Goal: Find specific page/section: Find specific page/section

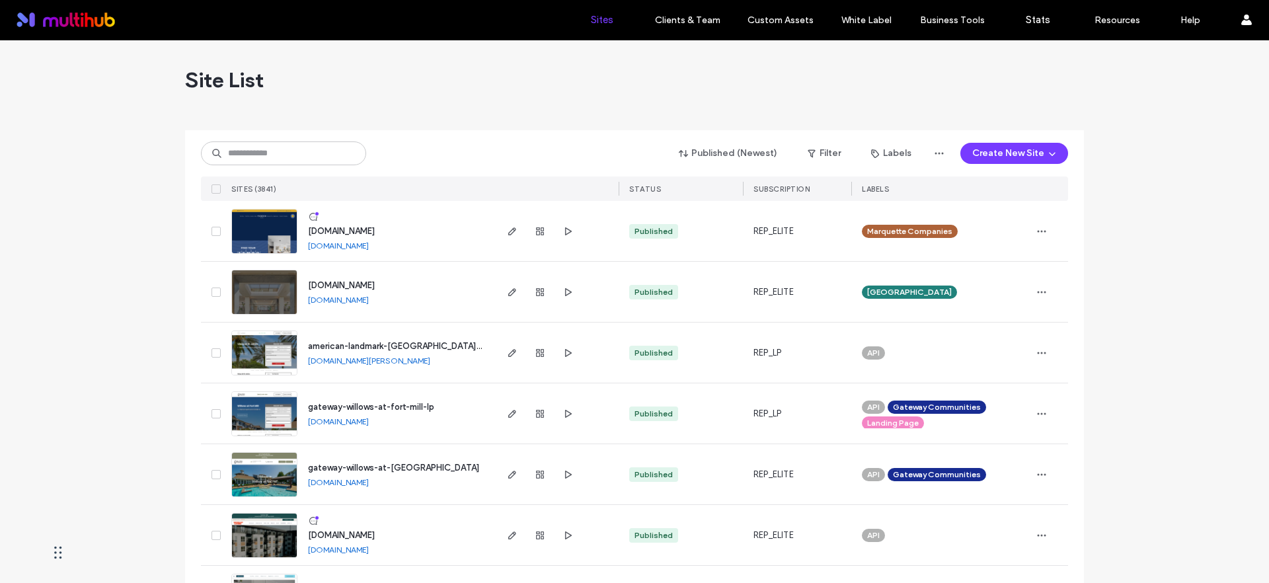
click at [283, 152] on input at bounding box center [283, 153] width 165 height 24
click at [391, 149] on div "Published (Newest) Filter Labels Create New Site" at bounding box center [634, 153] width 867 height 25
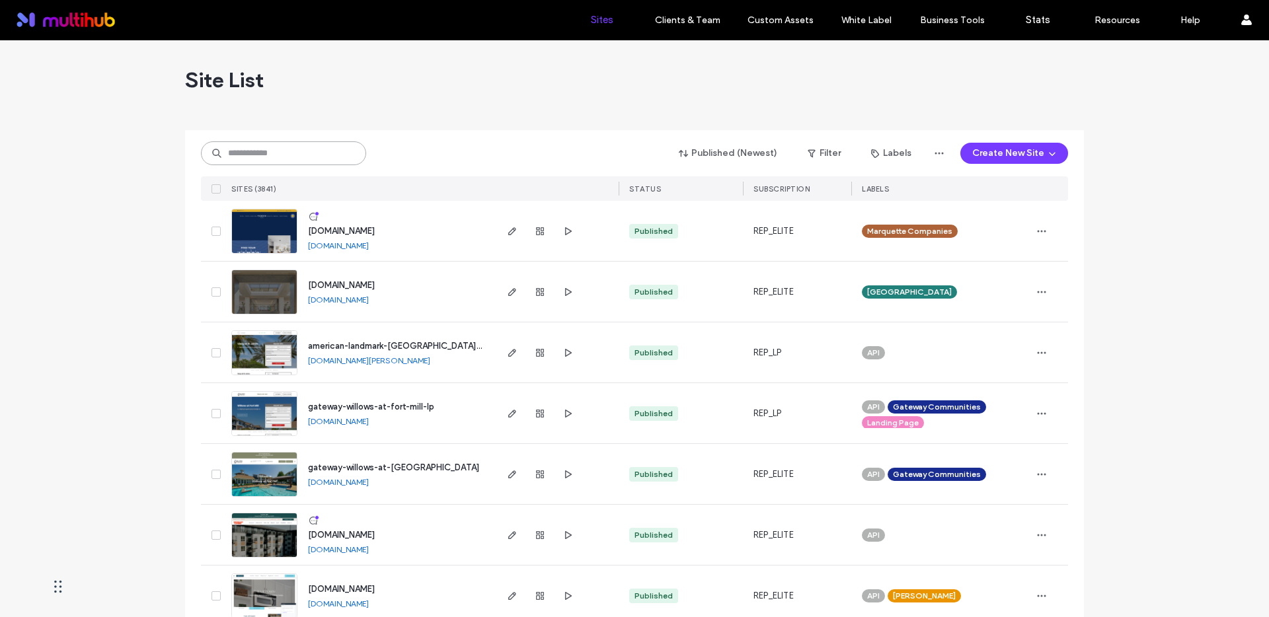
click at [266, 155] on input at bounding box center [283, 153] width 165 height 24
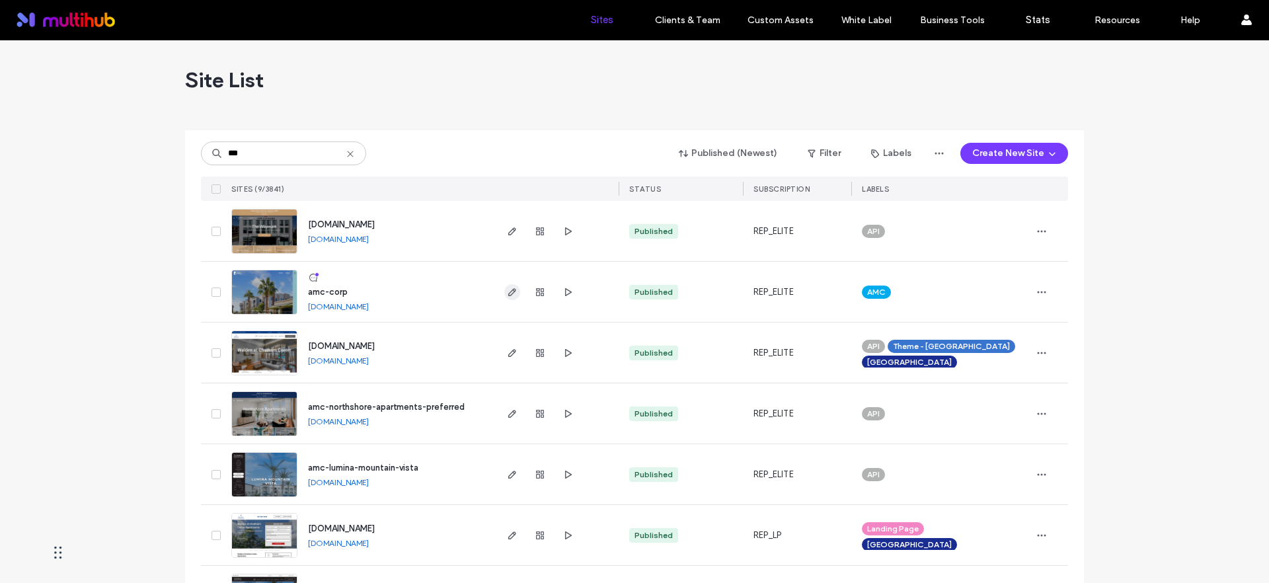
type input "***"
click at [509, 290] on use "button" at bounding box center [512, 292] width 8 height 8
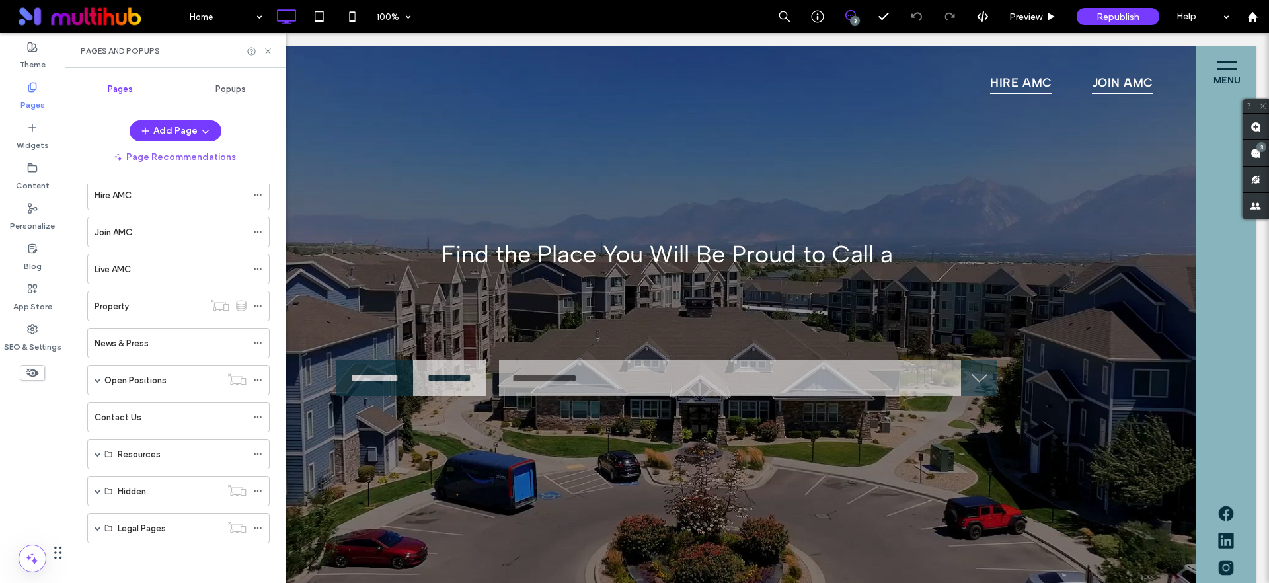
scroll to position [264, 396]
click at [96, 379] on span at bounding box center [97, 380] width 7 height 7
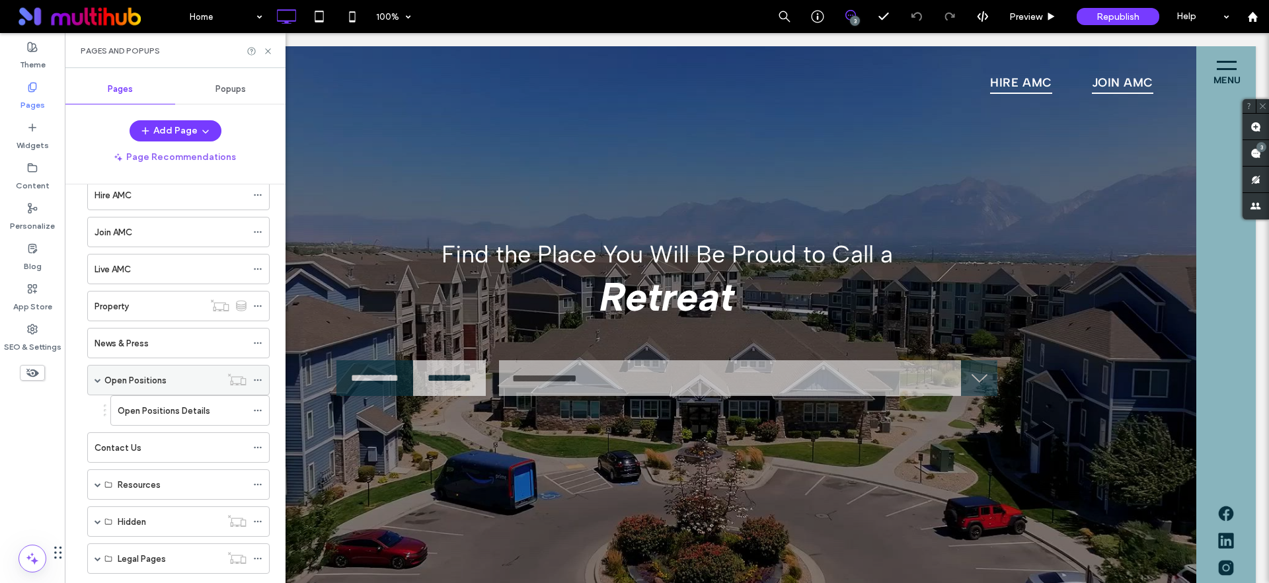
click at [170, 374] on div "Open Positions" at bounding box center [162, 380] width 116 height 14
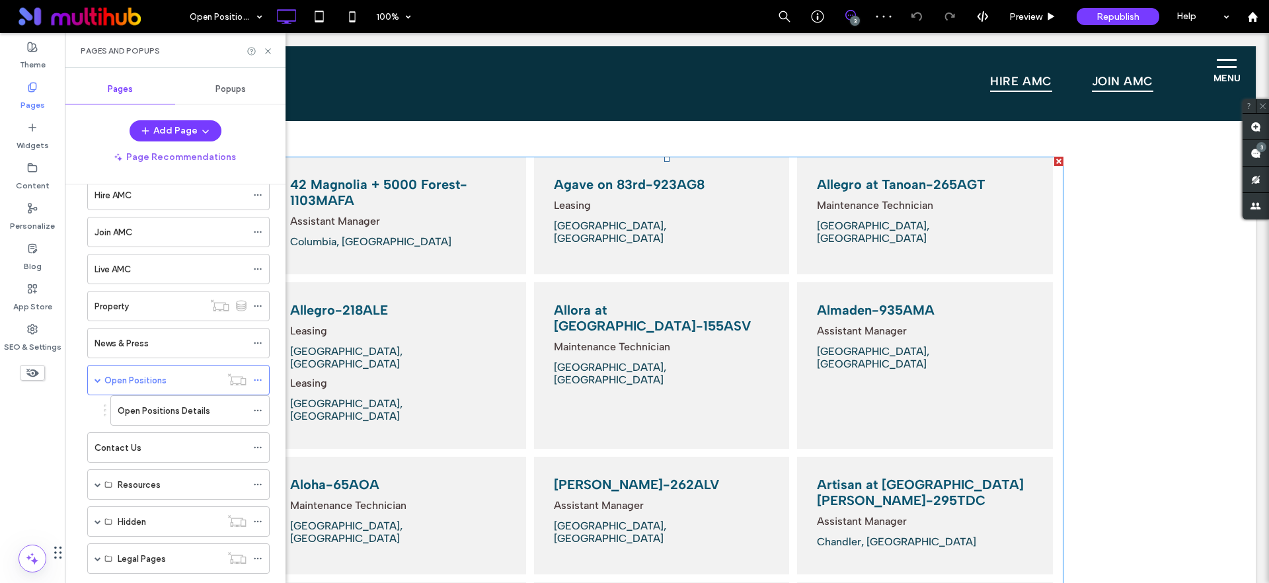
scroll to position [274, 0]
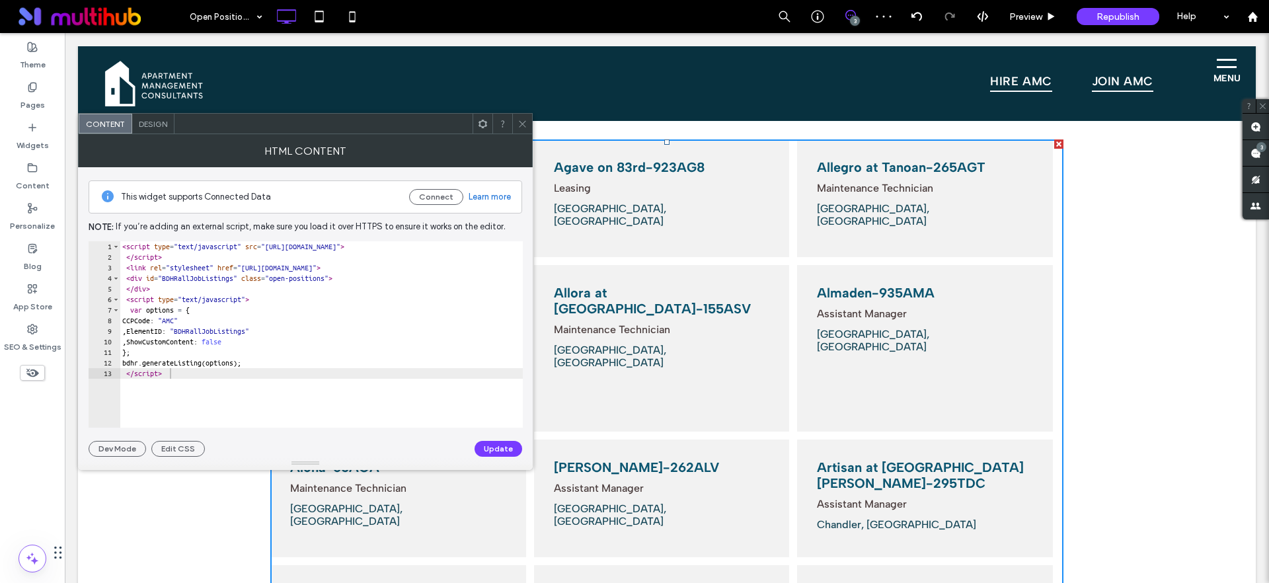
click at [524, 120] on icon at bounding box center [522, 124] width 10 height 10
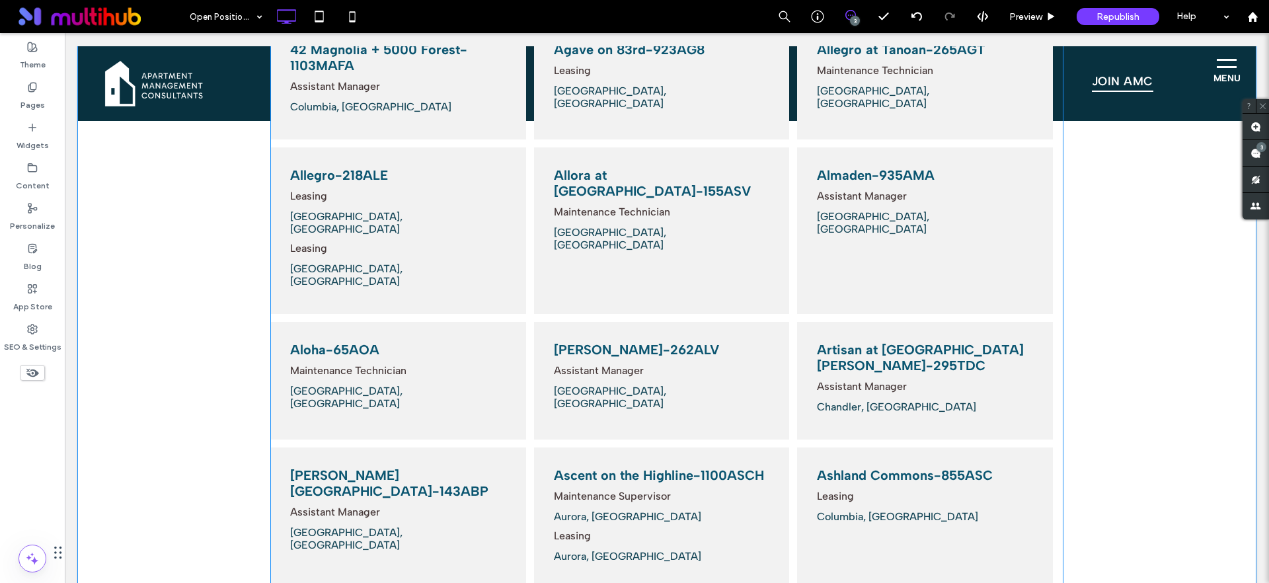
scroll to position [114, 0]
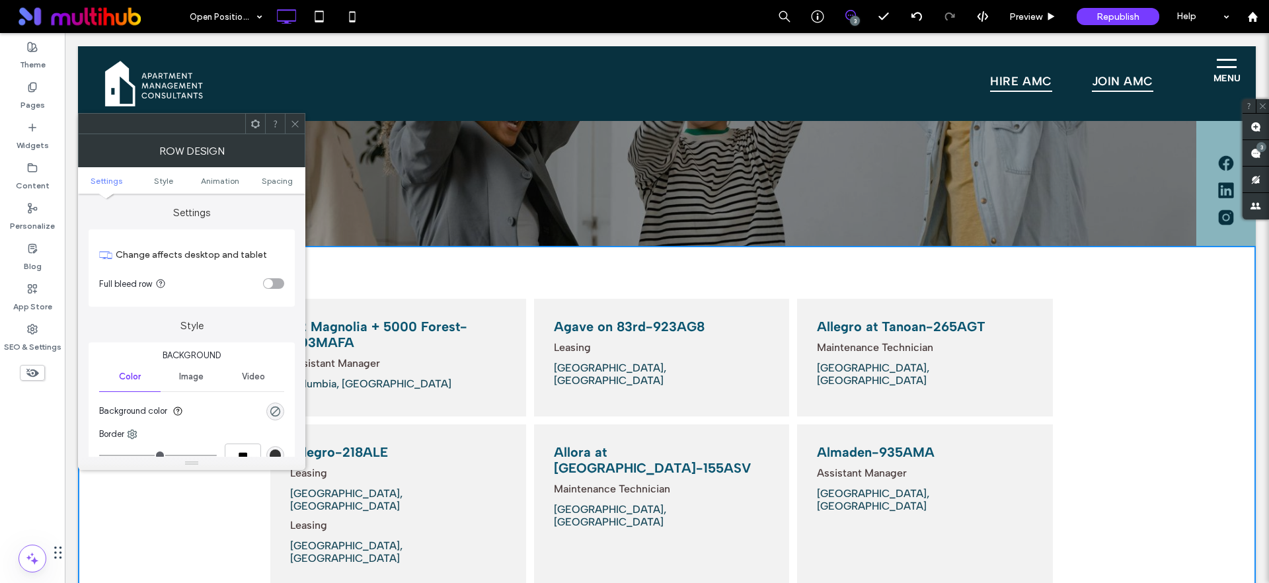
click at [276, 283] on div "toggle" at bounding box center [273, 283] width 21 height 11
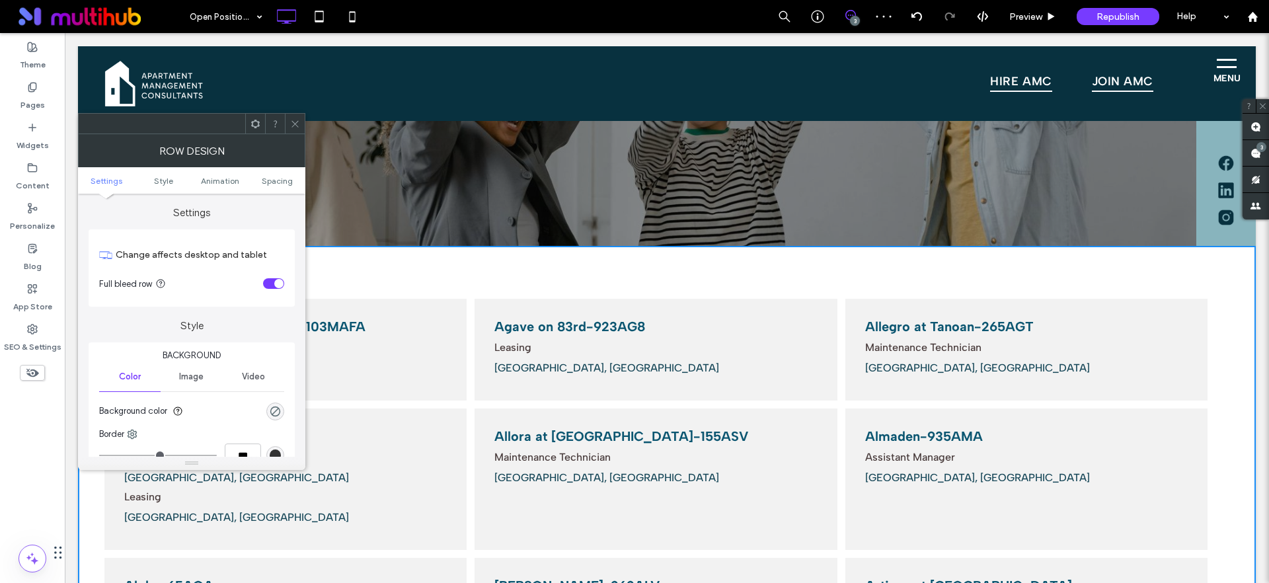
click at [295, 115] on span at bounding box center [295, 124] width 10 height 20
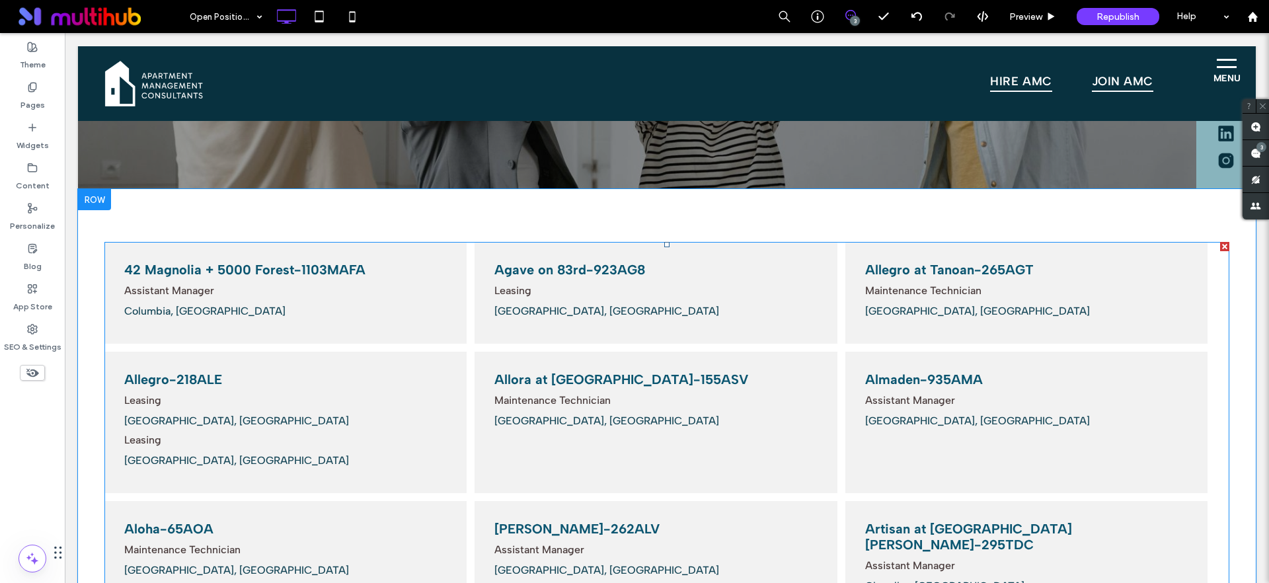
scroll to position [176, 0]
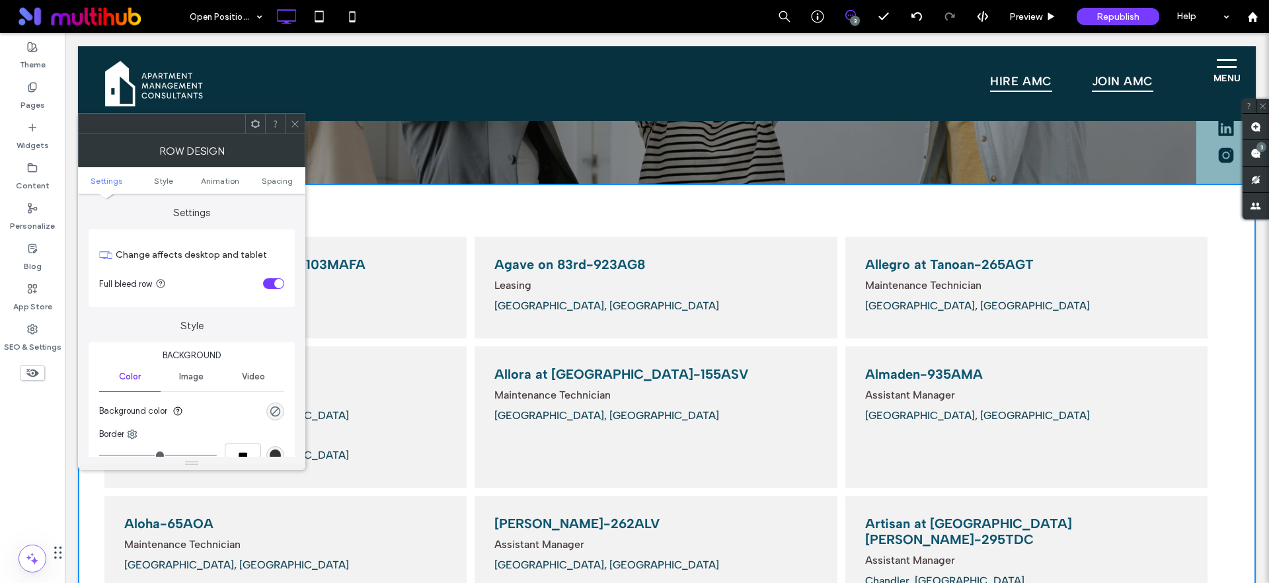
click at [266, 284] on div "toggle" at bounding box center [273, 283] width 21 height 11
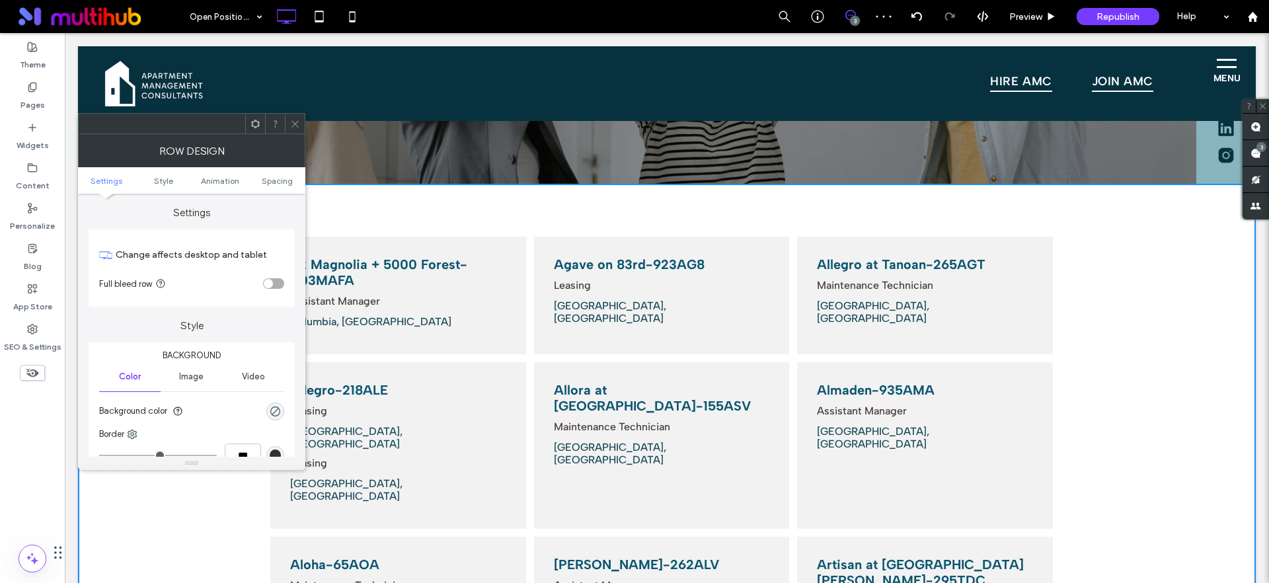
click at [299, 123] on icon at bounding box center [295, 124] width 10 height 10
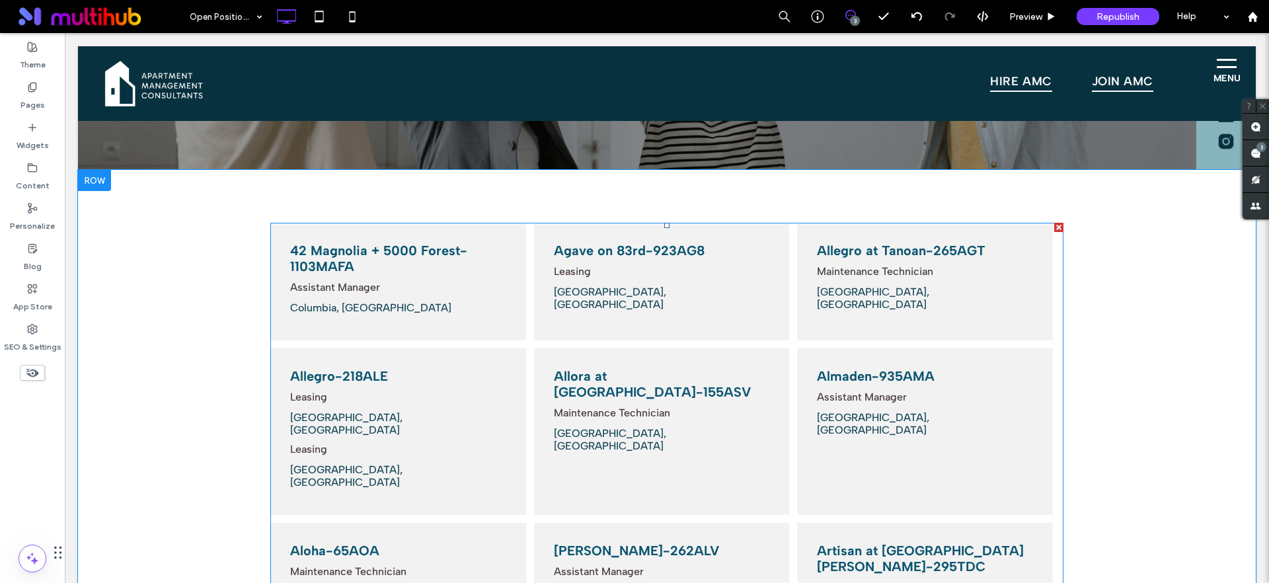
scroll to position [192, 0]
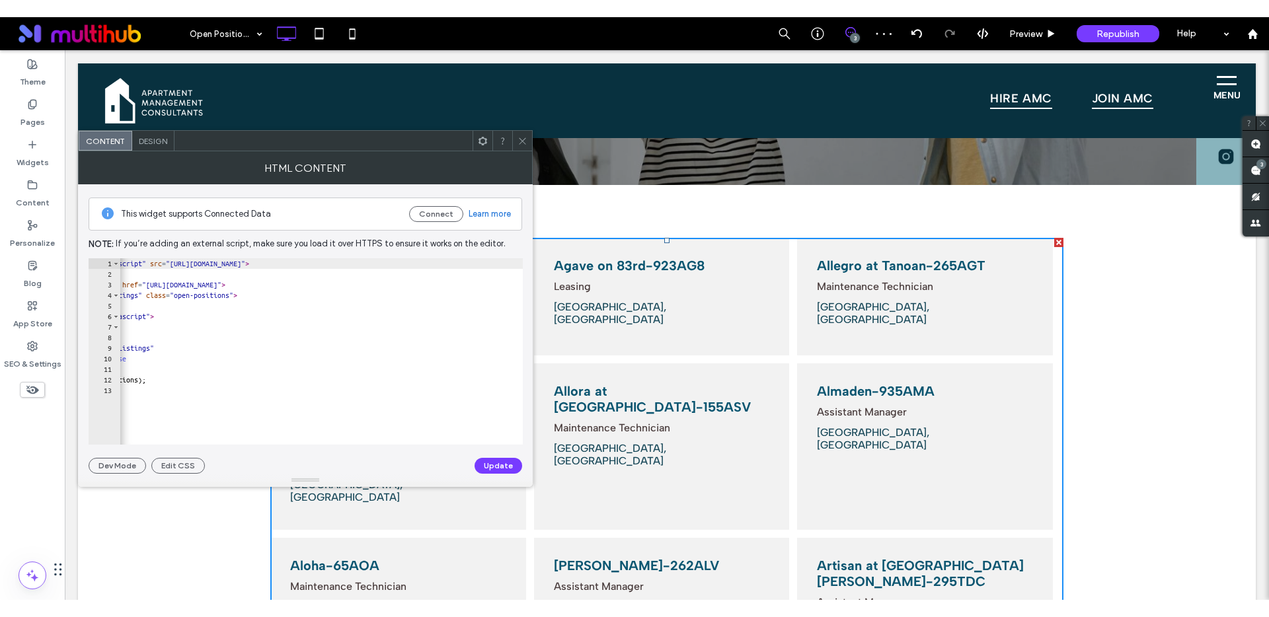
scroll to position [0, 0]
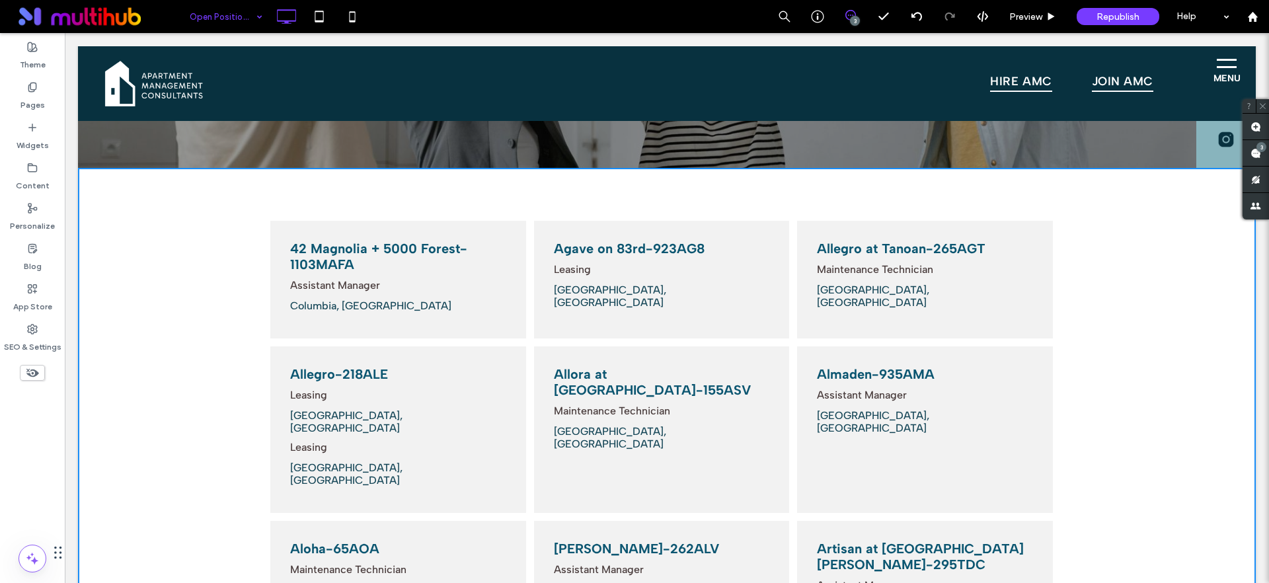
click at [221, 10] on input at bounding box center [223, 16] width 66 height 33
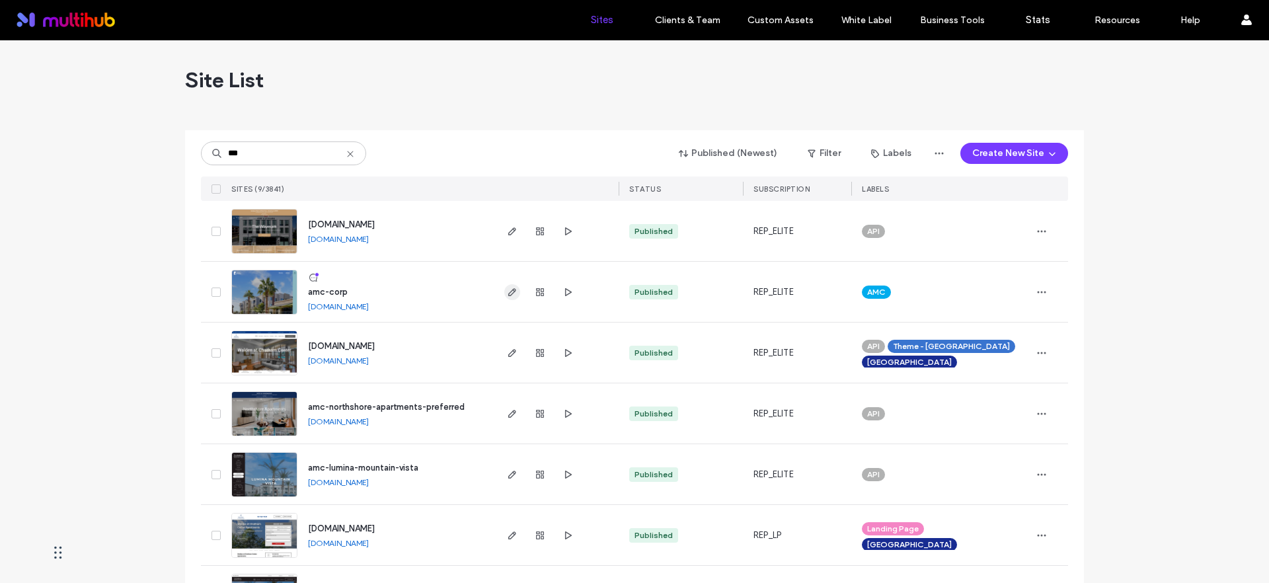
type input "***"
click at [507, 288] on icon "button" at bounding box center [512, 292] width 11 height 11
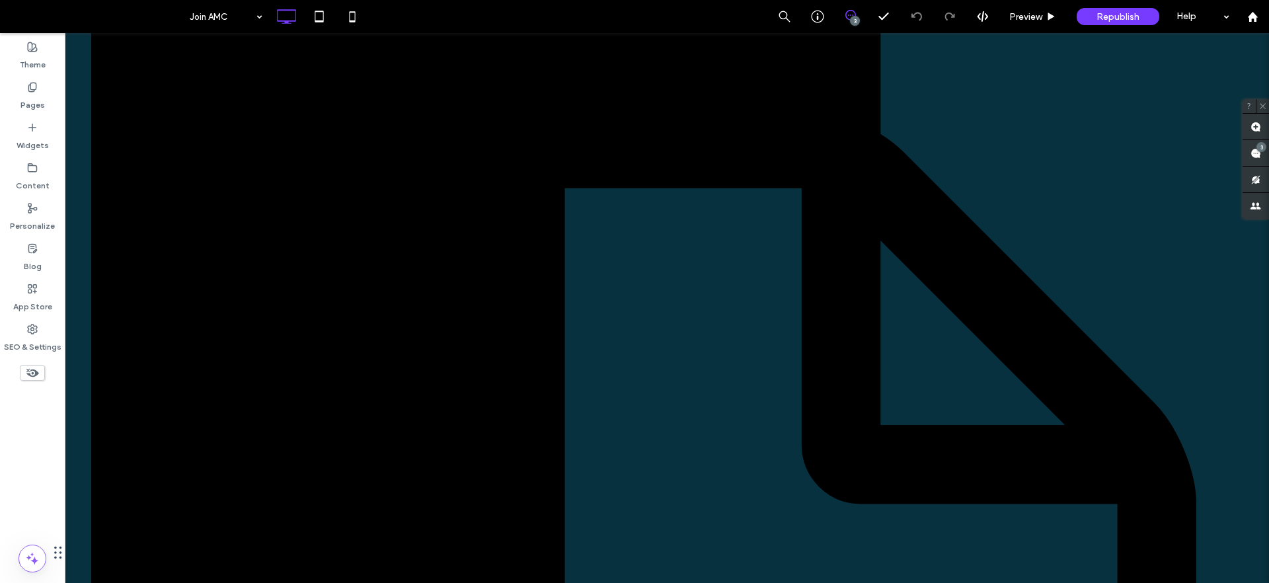
scroll to position [2651, 0]
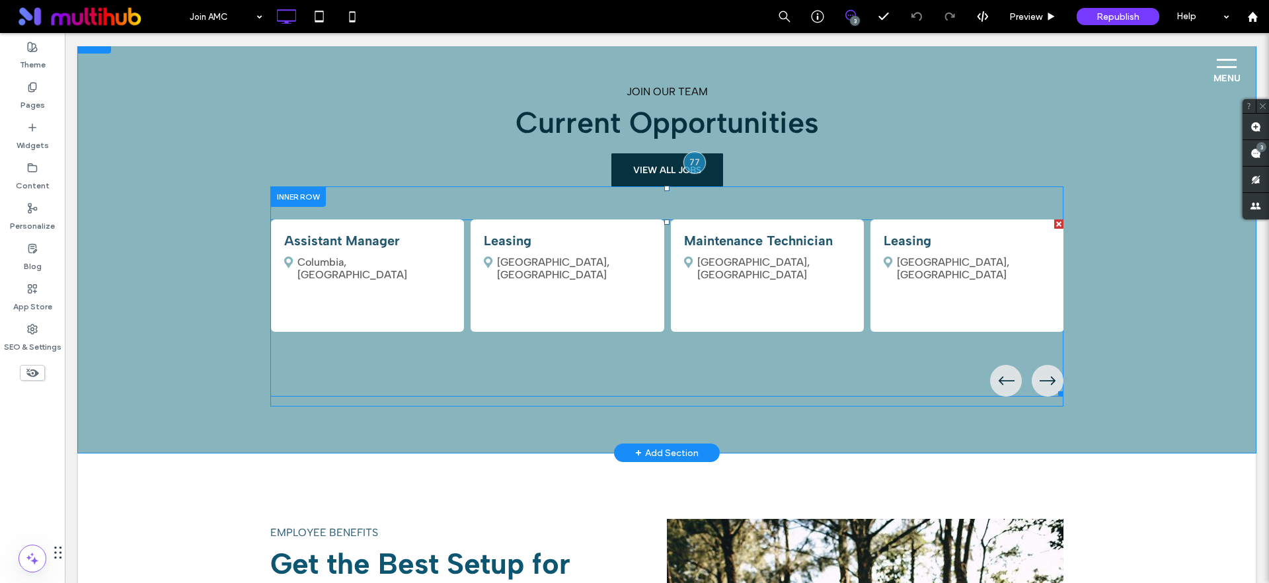
click at [400, 266] on span at bounding box center [666, 307] width 793 height 177
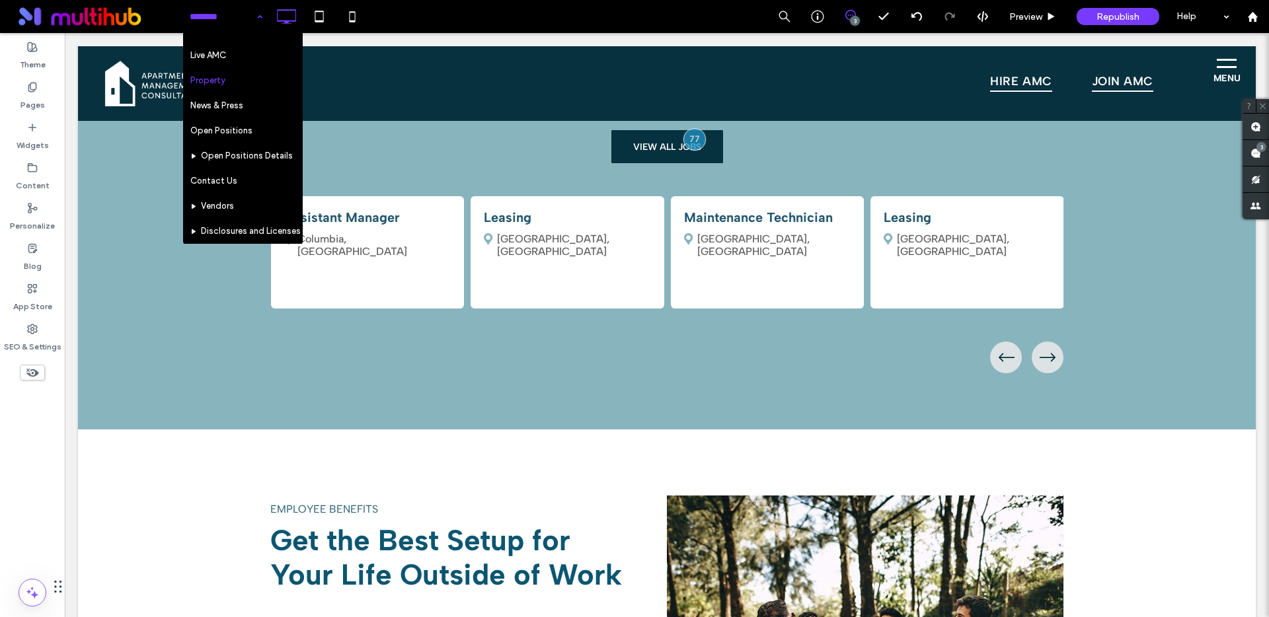
scroll to position [94, 0]
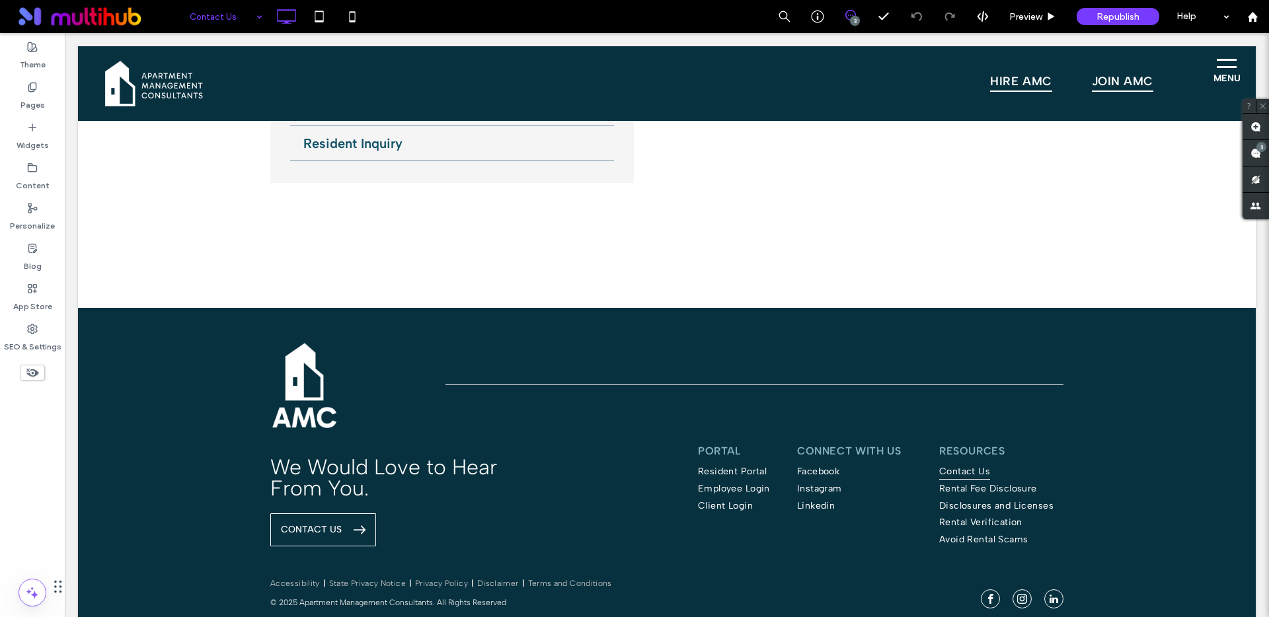
scroll to position [657, 0]
